Goal: Transaction & Acquisition: Purchase product/service

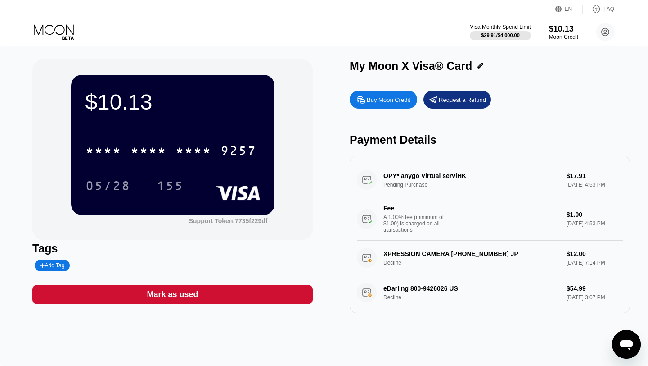
click at [389, 101] on div "Buy Moon Credit" at bounding box center [389, 100] width 44 height 8
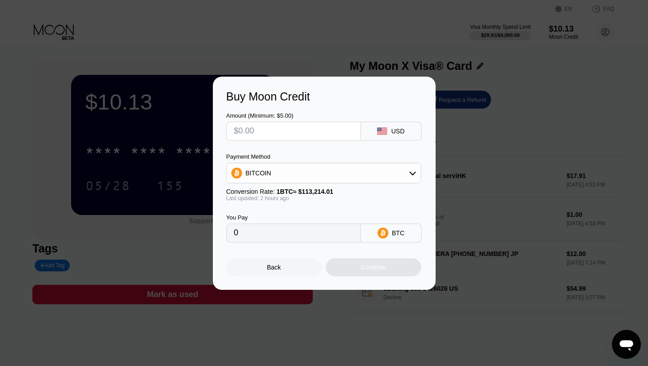
click at [323, 129] on input "text" at bounding box center [293, 131] width 119 height 18
type input "$1"
type input "0.00000886"
type input "$11"
type input "0.00009741"
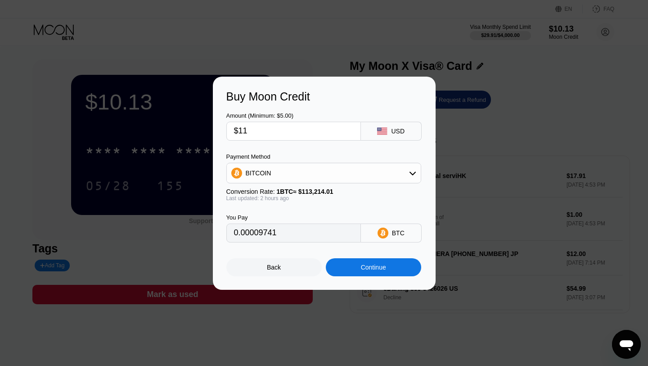
type input "$110"
type input "0.00097410"
type input "$110"
click at [388, 173] on div "BITCOIN" at bounding box center [324, 173] width 194 height 18
click at [280, 214] on span "USDT on TRON" at bounding box center [270, 217] width 45 height 7
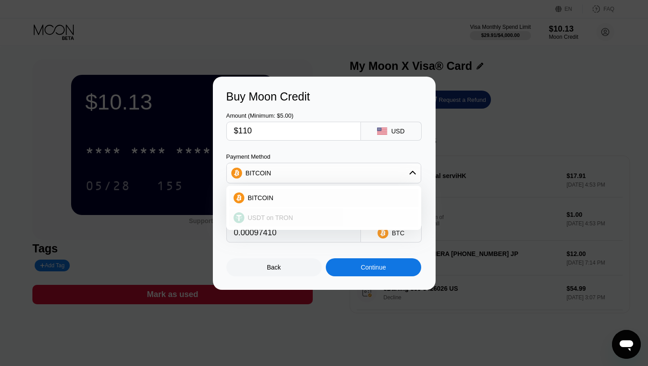
type input "111.11"
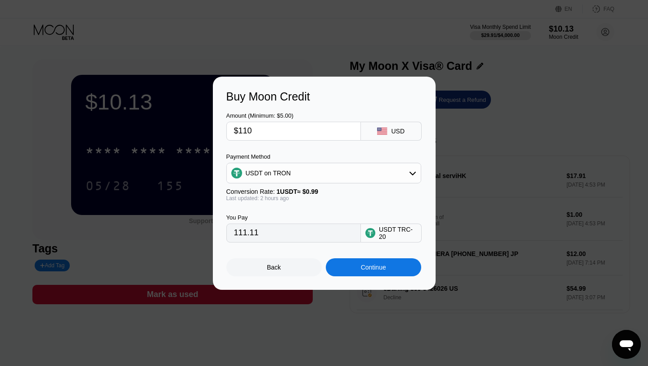
click at [378, 269] on div "Continue" at bounding box center [373, 266] width 25 height 7
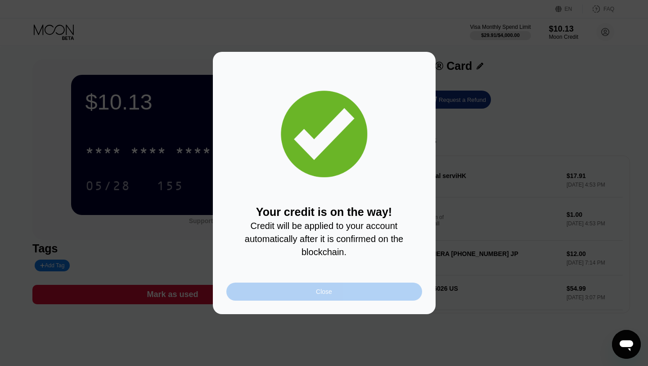
click at [337, 294] on div "Close" at bounding box center [324, 291] width 196 height 18
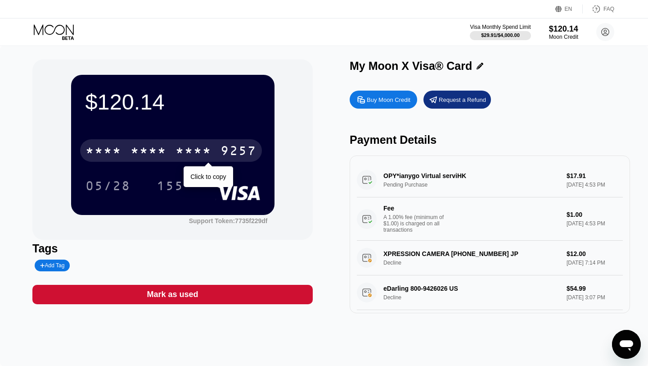
click at [162, 154] on div "* * * *" at bounding box center [149, 152] width 36 height 14
click at [163, 153] on div "6500" at bounding box center [149, 152] width 36 height 14
click at [164, 153] on div "* * * *" at bounding box center [149, 152] width 36 height 14
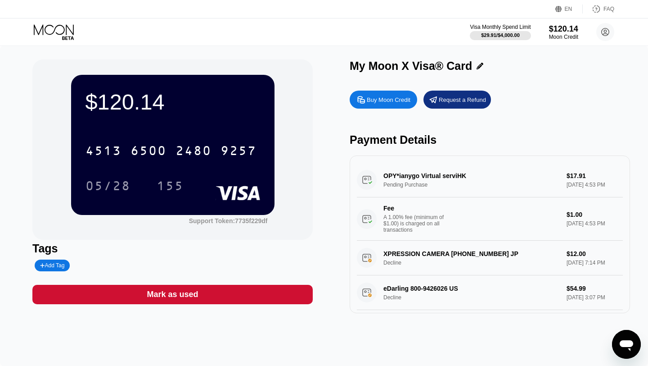
click at [206, 174] on div "[CREDIT_CARD_NUMBER] 05/28 155" at bounding box center [173, 158] width 175 height 53
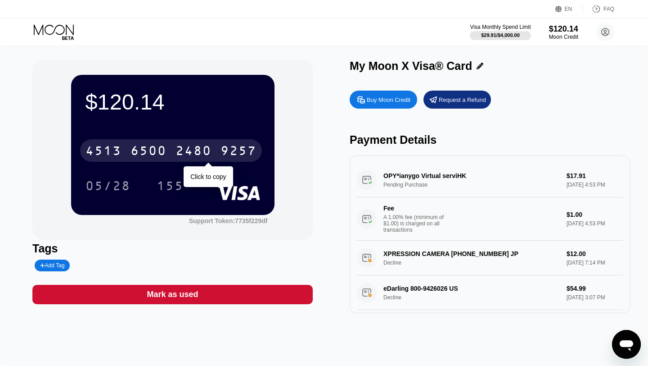
click at [207, 154] on div "2480" at bounding box center [194, 152] width 36 height 14
